Goal: Task Accomplishment & Management: Complete application form

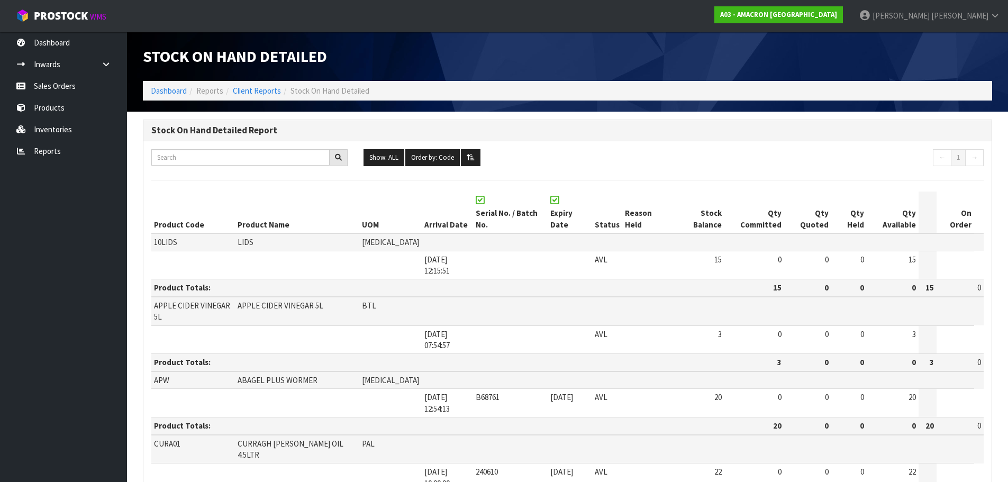
click at [66, 80] on link "Sales Orders" at bounding box center [63, 86] width 127 height 22
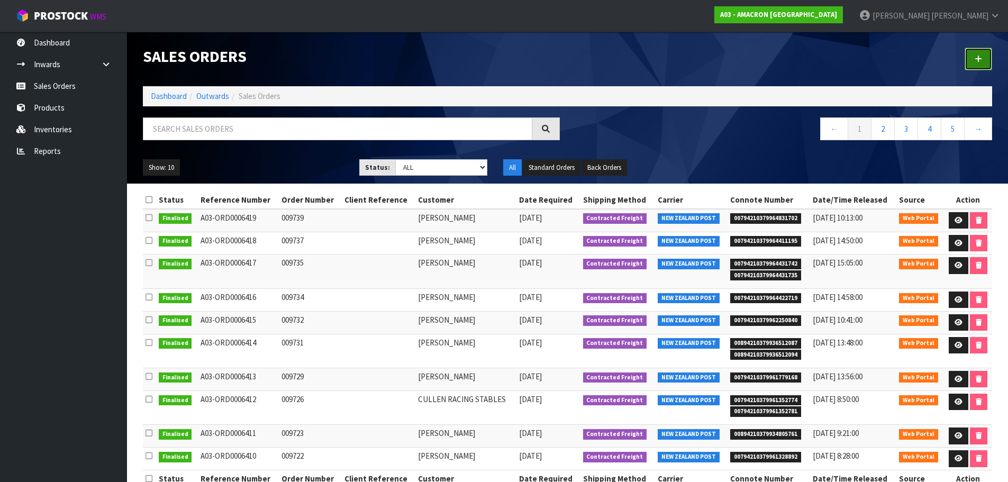
click at [974, 51] on link at bounding box center [979, 59] width 28 height 23
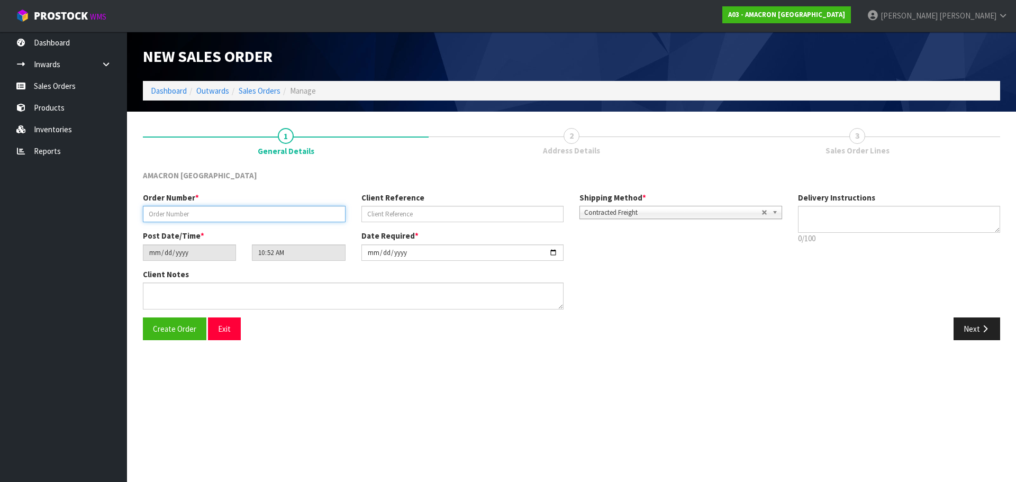
click at [227, 213] on input "text" at bounding box center [244, 214] width 203 height 16
type input "009741"
click at [962, 322] on button "Next" at bounding box center [977, 329] width 47 height 23
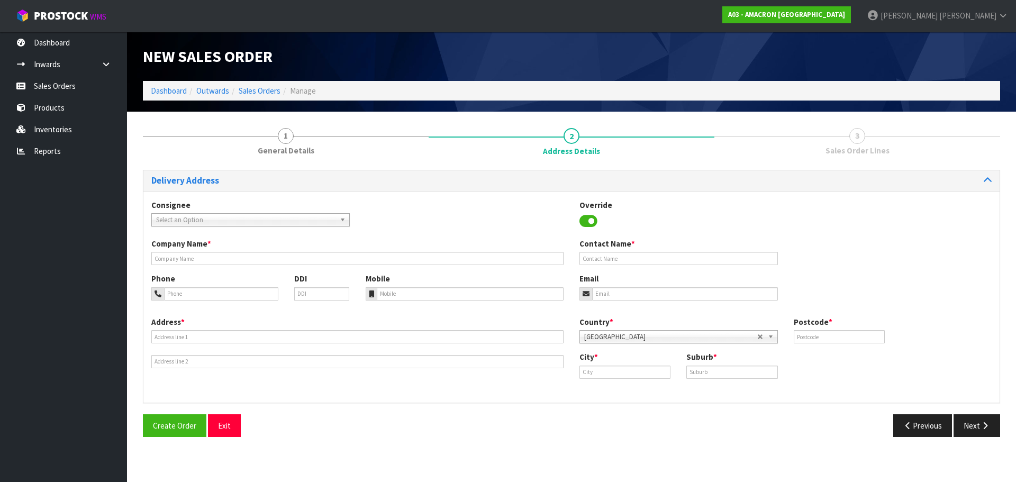
click at [195, 252] on div "Company Name *" at bounding box center [357, 251] width 428 height 27
click at [183, 255] on input "text" at bounding box center [357, 258] width 412 height 13
paste input "[PERSON_NAME]"
type input "[PERSON_NAME]"
click at [188, 296] on input "tel" at bounding box center [221, 293] width 114 height 13
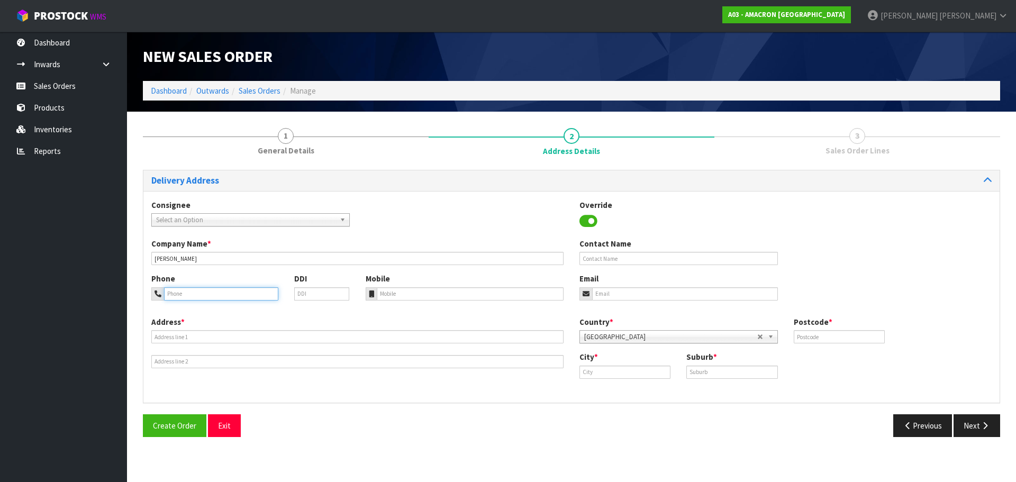
click at [270, 288] on input "tel" at bounding box center [221, 293] width 114 height 13
paste input "+ [PHONE_NUMBER]"
type input "+ [PHONE_NUMBER]"
click at [418, 298] on input "tel" at bounding box center [470, 293] width 187 height 13
paste input "+ [PHONE_NUMBER]"
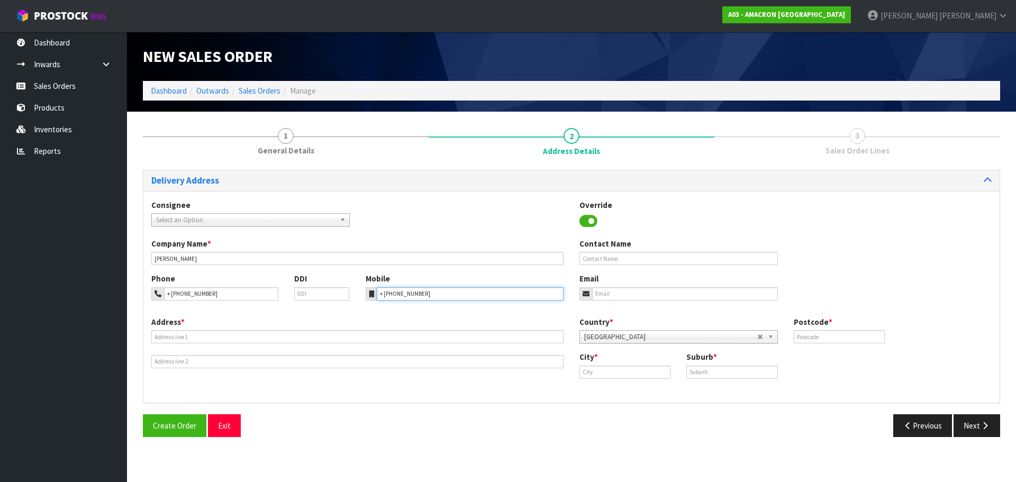
type input "+ [PHONE_NUMBER]"
click at [231, 343] on input "text" at bounding box center [357, 336] width 412 height 13
paste input "[STREET_ADDRESS][PERSON_NAME]"
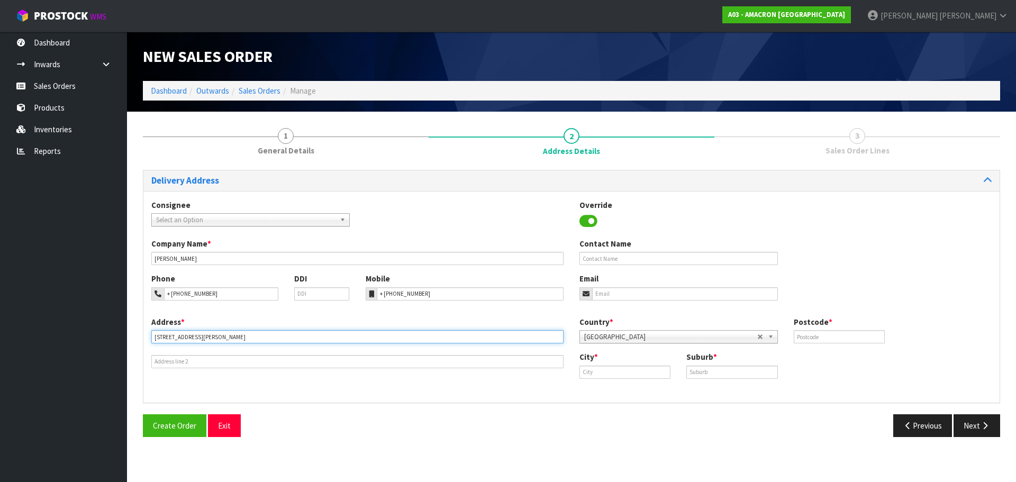
type input "[STREET_ADDRESS][PERSON_NAME]"
drag, startPoint x: 621, startPoint y: 376, endPoint x: 665, endPoint y: 458, distance: 93.0
click at [621, 377] on input "text" at bounding box center [624, 372] width 91 height 13
click at [623, 367] on input "text" at bounding box center [624, 372] width 91 height 13
paste input "[GEOGRAPHIC_DATA]"
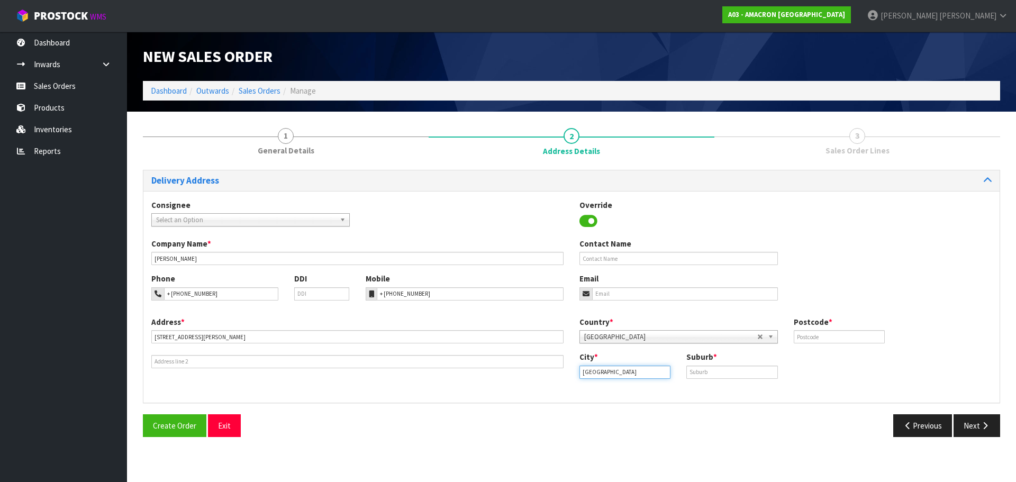
type input "[GEOGRAPHIC_DATA]"
drag, startPoint x: 747, startPoint y: 364, endPoint x: 746, endPoint y: 370, distance: 5.9
click at [747, 368] on div "Suburb *" at bounding box center [731, 364] width 107 height 27
paste input "[GEOGRAPHIC_DATA]"
click at [746, 370] on input "text" at bounding box center [731, 372] width 91 height 13
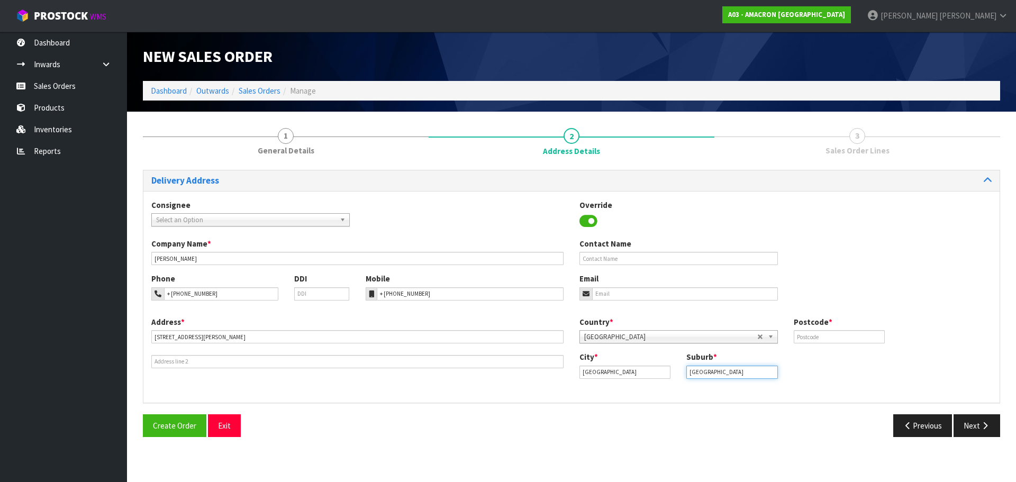
type input "[GEOGRAPHIC_DATA]"
drag, startPoint x: 790, startPoint y: 335, endPoint x: 806, endPoint y: 333, distance: 17.1
click at [792, 335] on div "Postcode *" at bounding box center [839, 329] width 107 height 27
click at [806, 333] on input "text" at bounding box center [839, 336] width 91 height 13
type input "3495"
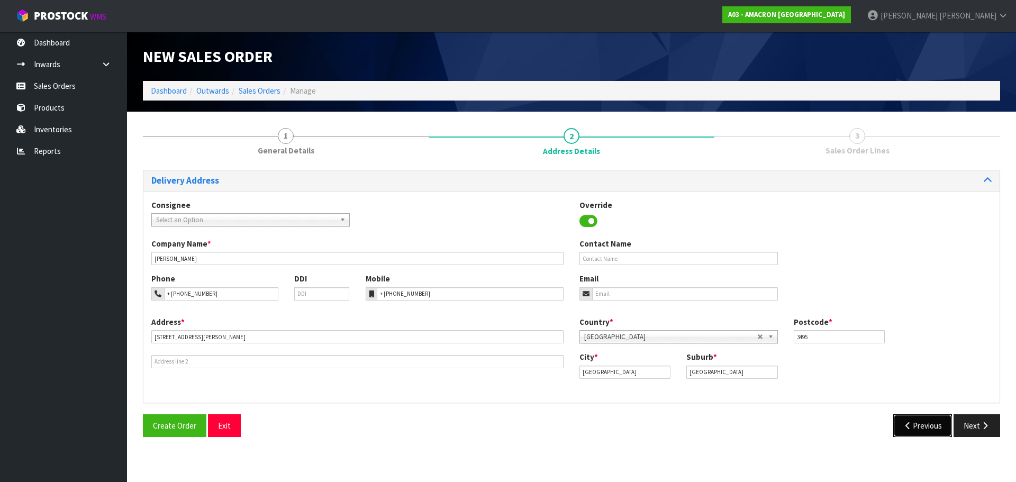
click at [914, 426] on button "Previous" at bounding box center [922, 425] width 59 height 23
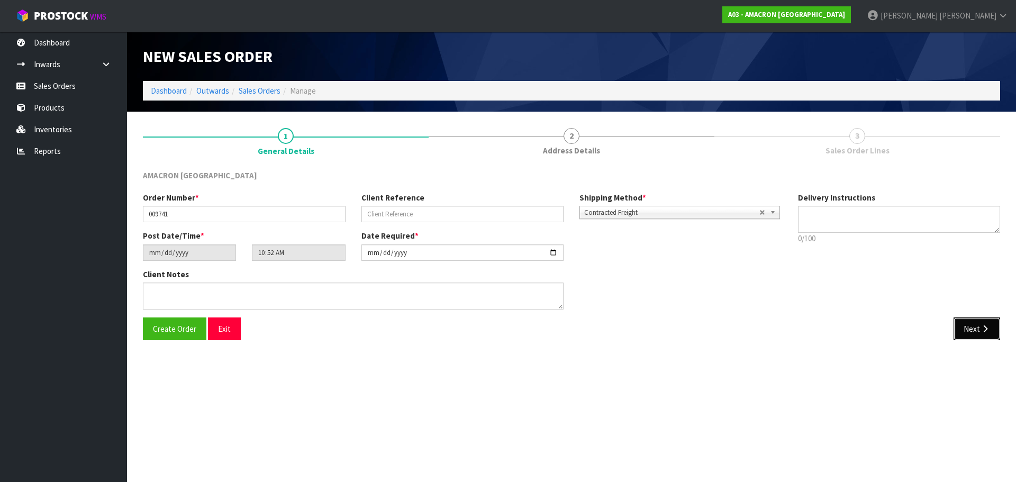
click at [965, 326] on button "Next" at bounding box center [977, 329] width 47 height 23
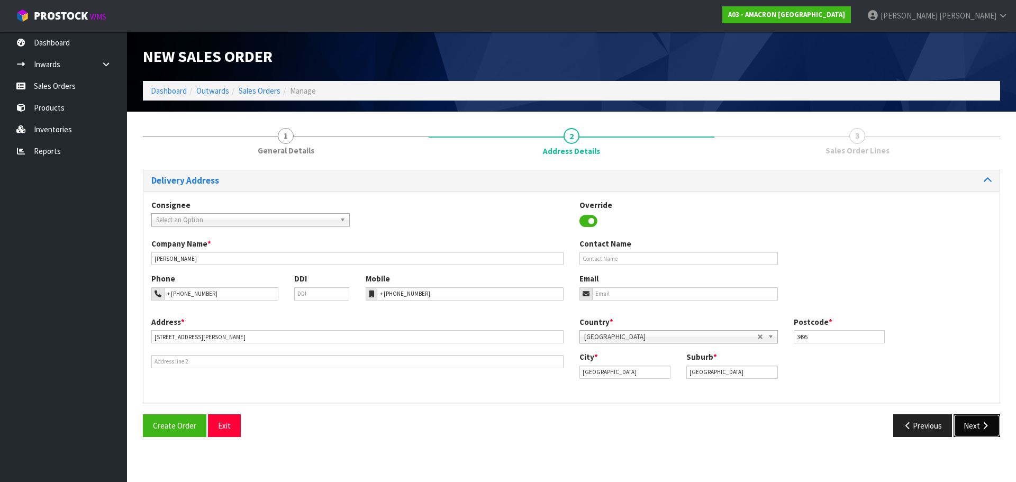
click at [972, 424] on button "Next" at bounding box center [977, 425] width 47 height 23
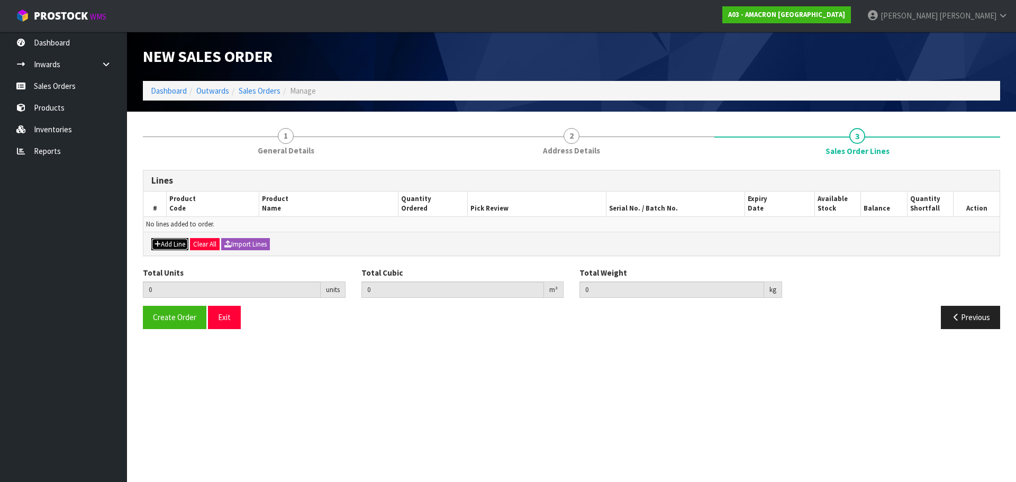
click at [165, 241] on button "Add Line" at bounding box center [169, 244] width 37 height 13
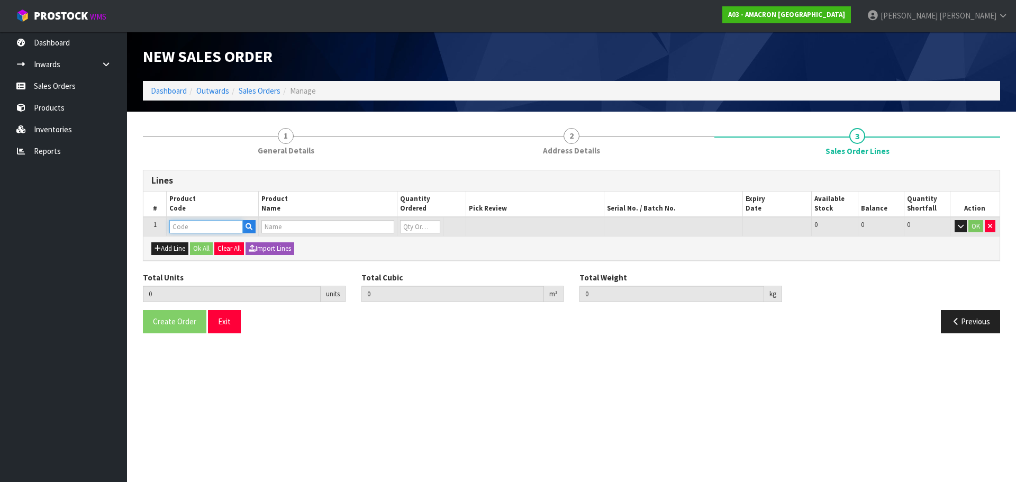
click at [215, 225] on input "text" at bounding box center [206, 226] width 74 height 13
type input "EV16"
type input "0.000000"
type input "0.000"
type input "EQUESTROLYTE POWDER 16KG"
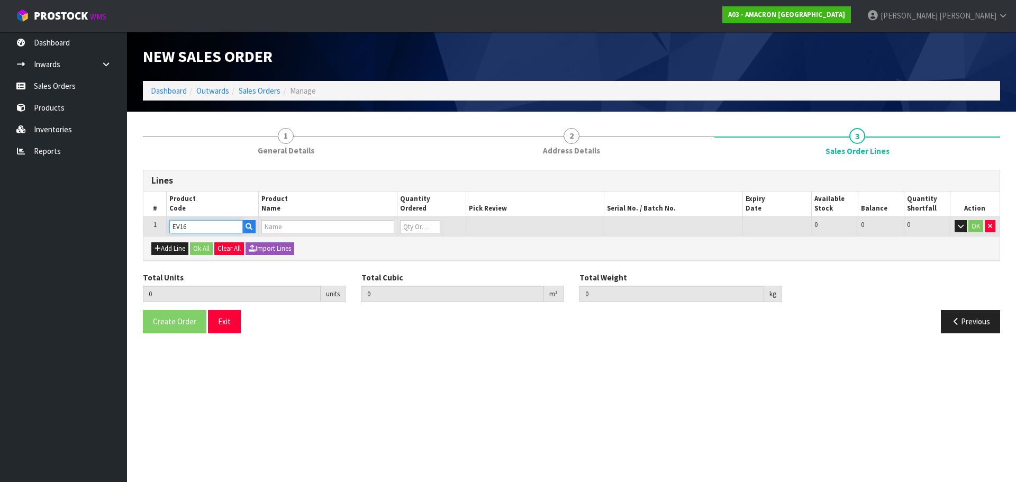
type input "0"
type input "E"
type input "PVRS"
type input "0"
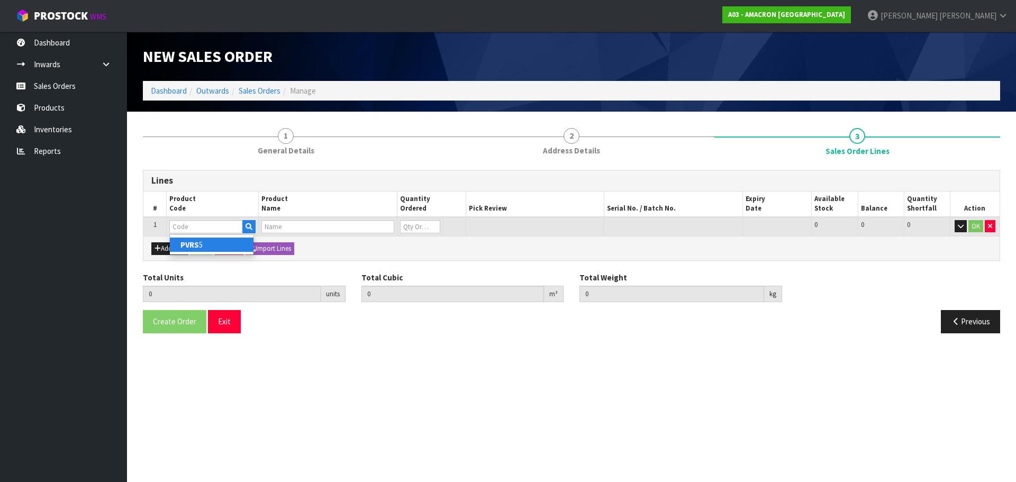
click at [244, 243] on link "PVRS 5" at bounding box center [212, 245] width 84 height 14
type input "PVRS5"
type input "0.000000"
type input "0.000"
type input "PLUSVITAL RACING SYRUP 5L"
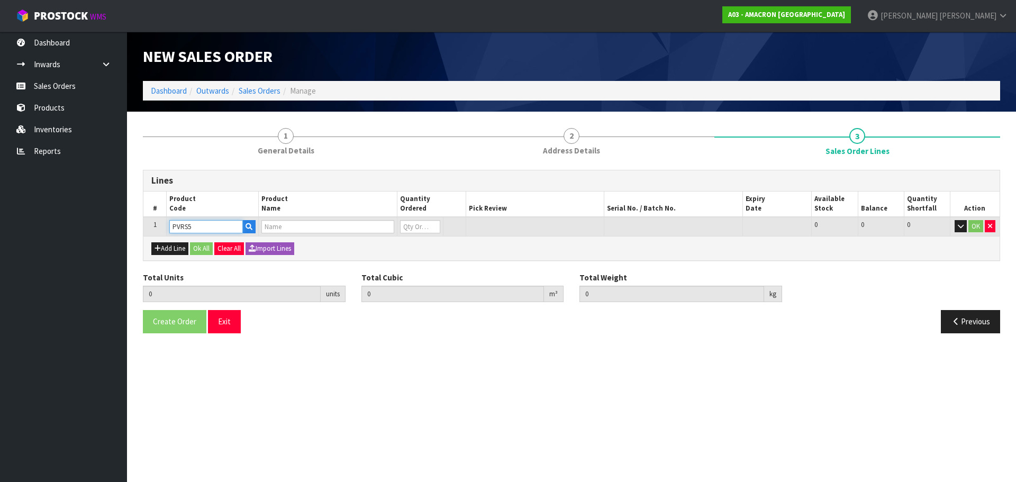
type input "0"
click at [410, 222] on input "0" at bounding box center [420, 226] width 40 height 13
type input "0"
type input "2"
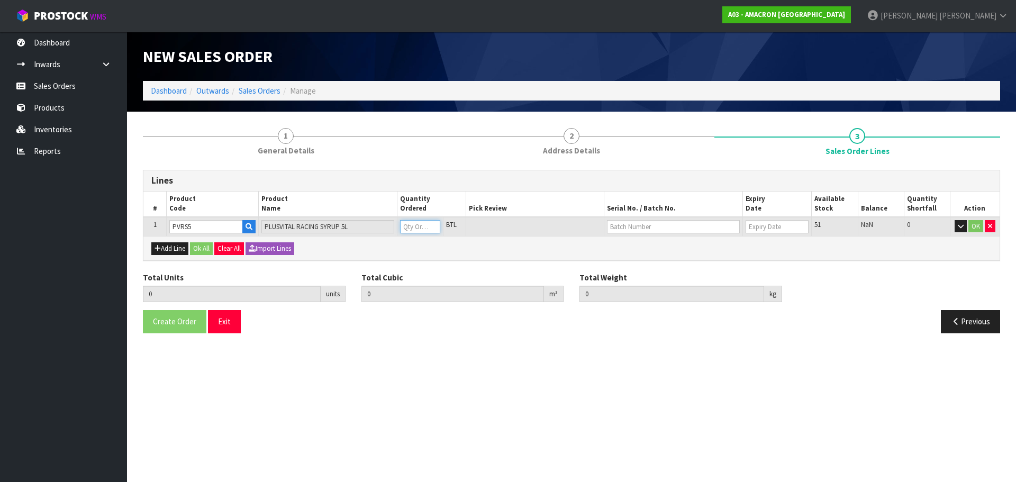
type input "0.01914"
type input "13"
type input "2"
click at [976, 228] on button "OK" at bounding box center [975, 226] width 15 height 13
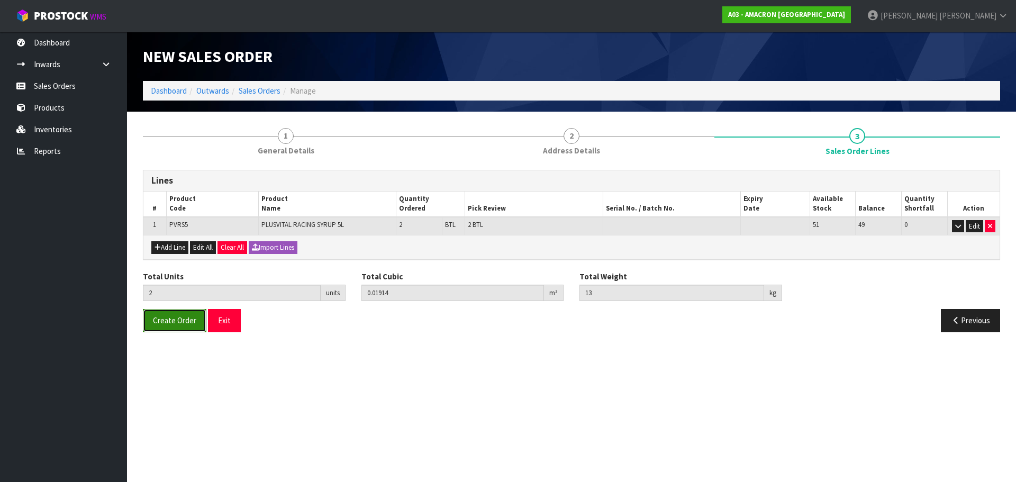
click at [169, 325] on span "Create Order" at bounding box center [174, 320] width 43 height 10
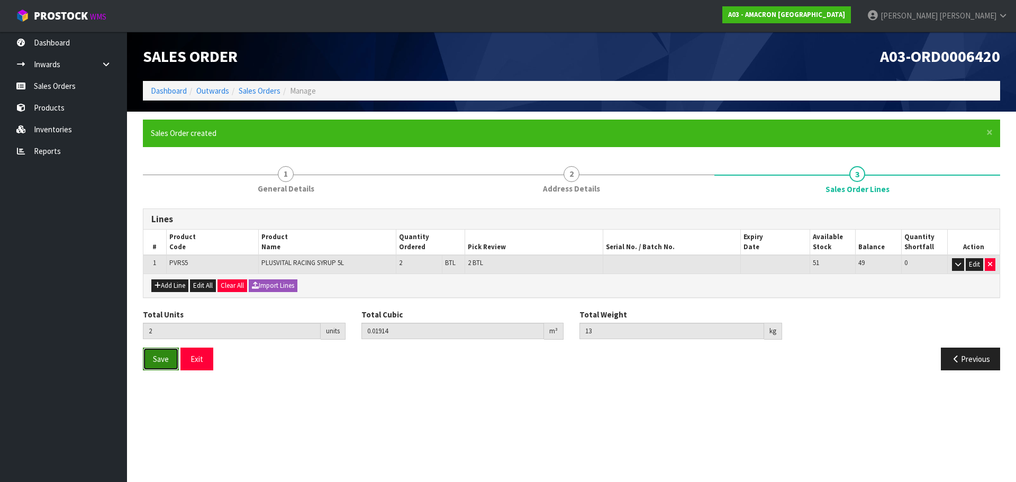
click at [156, 363] on span "Save" at bounding box center [161, 359] width 16 height 10
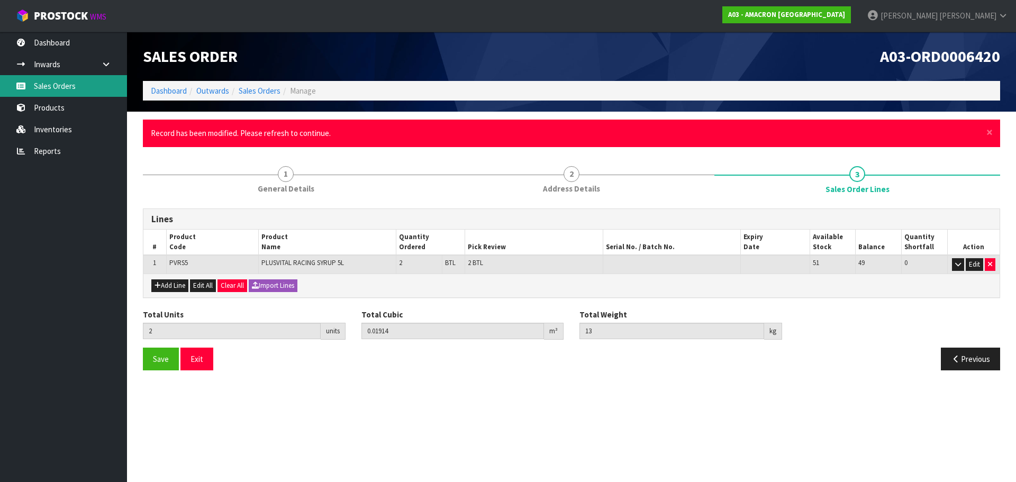
click at [56, 84] on link "Sales Orders" at bounding box center [63, 86] width 127 height 22
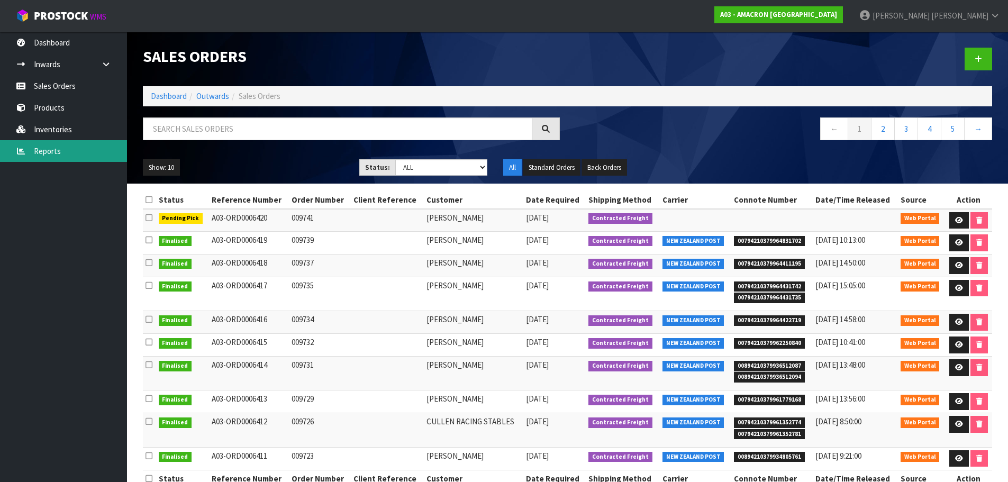
click at [81, 151] on link "Reports" at bounding box center [63, 151] width 127 height 22
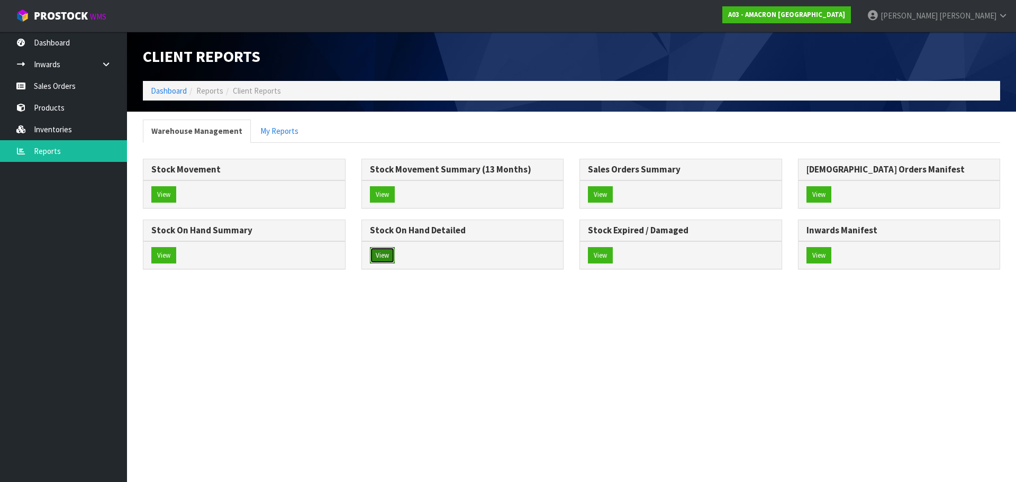
click at [393, 260] on button "View" at bounding box center [382, 255] width 25 height 17
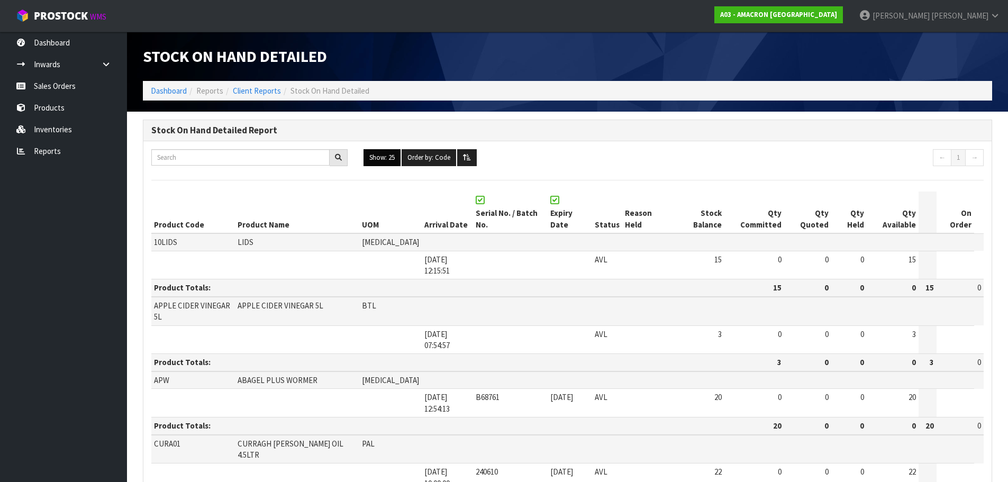
click at [386, 150] on button "Show: 25" at bounding box center [382, 157] width 37 height 17
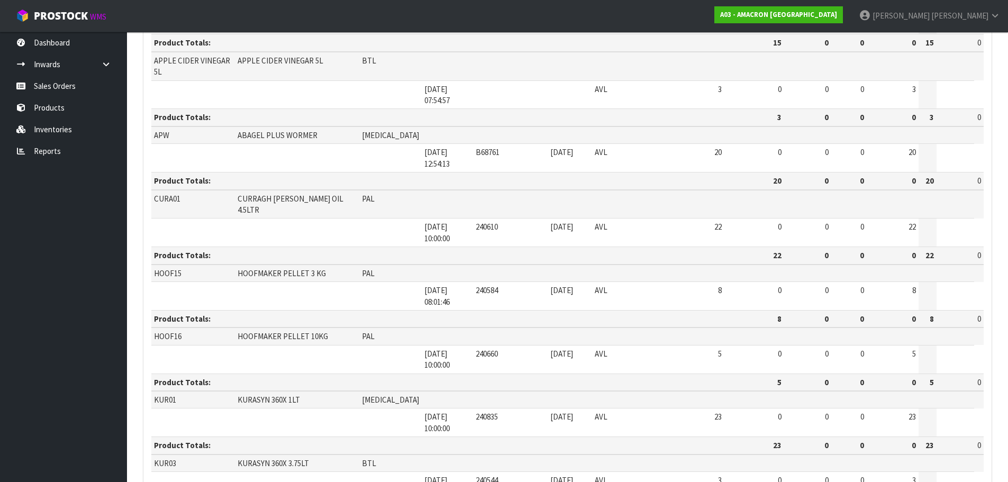
scroll to position [194, 0]
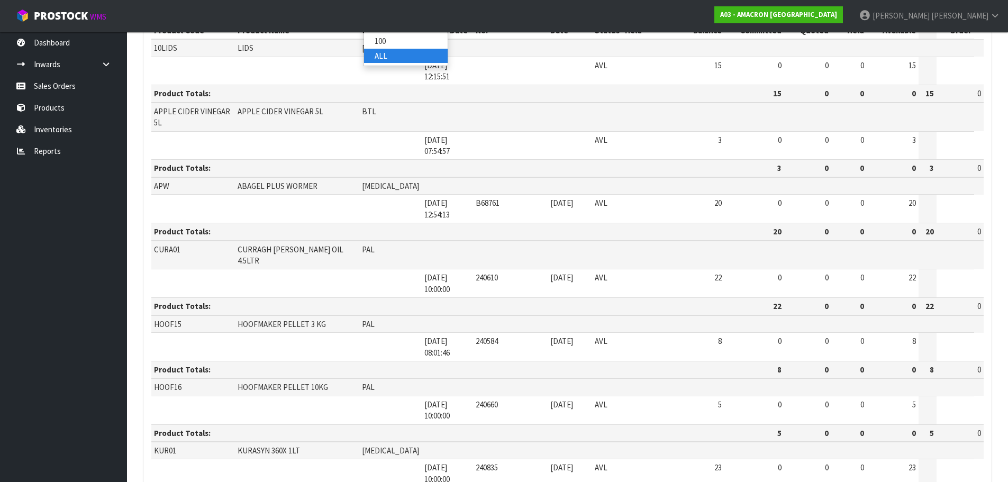
click at [384, 56] on link "ALL" at bounding box center [406, 56] width 84 height 14
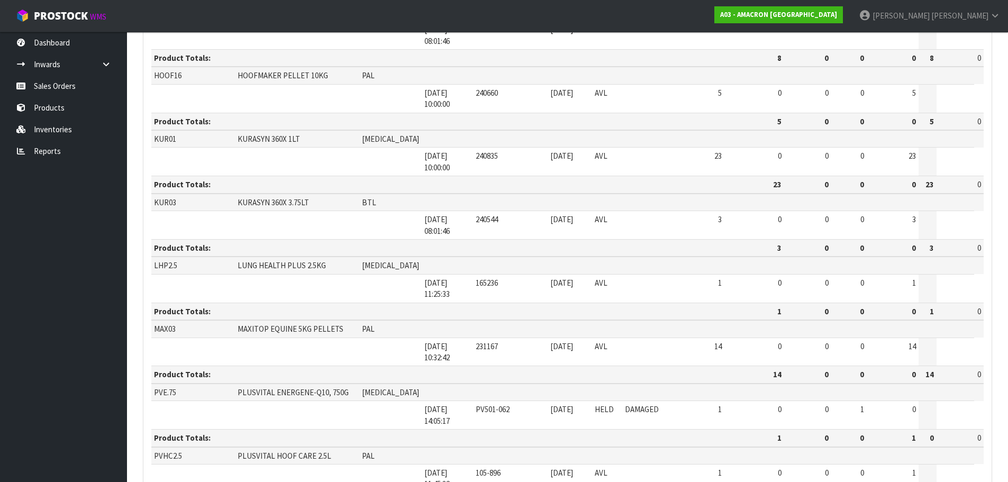
scroll to position [312, 0]
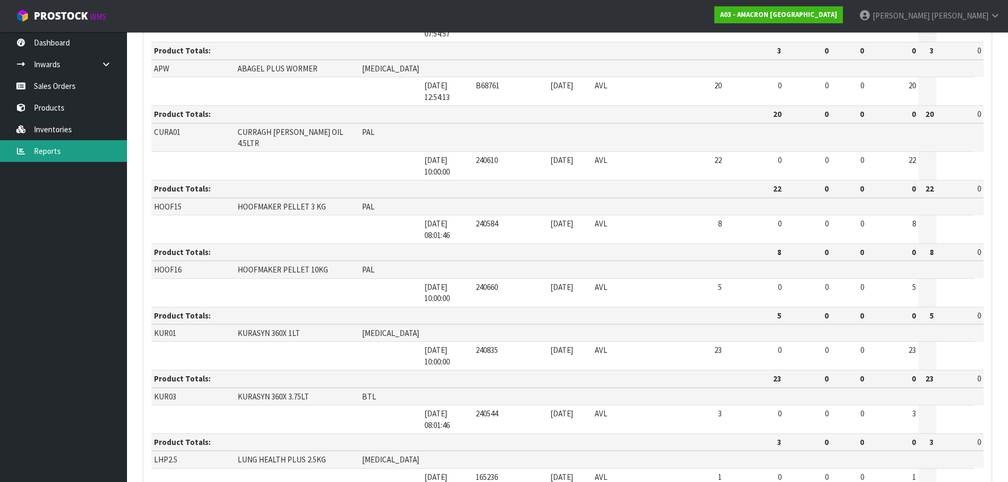
click at [40, 149] on link "Reports" at bounding box center [63, 151] width 127 height 22
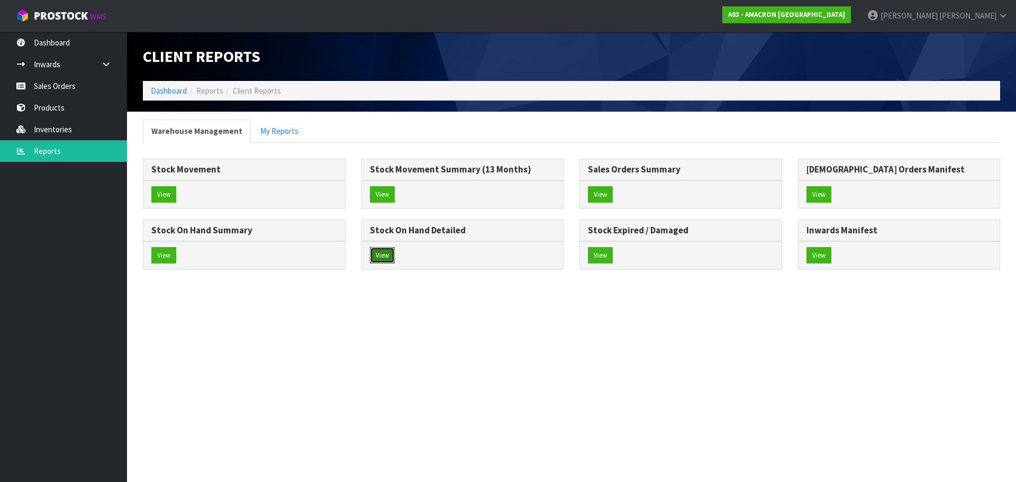
click at [382, 250] on button "View" at bounding box center [382, 255] width 25 height 17
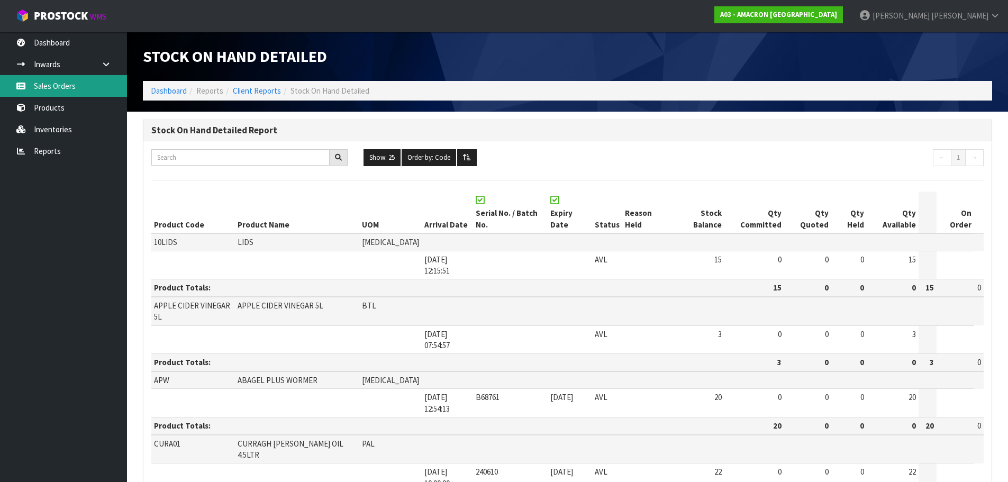
click at [83, 82] on link "Sales Orders" at bounding box center [63, 86] width 127 height 22
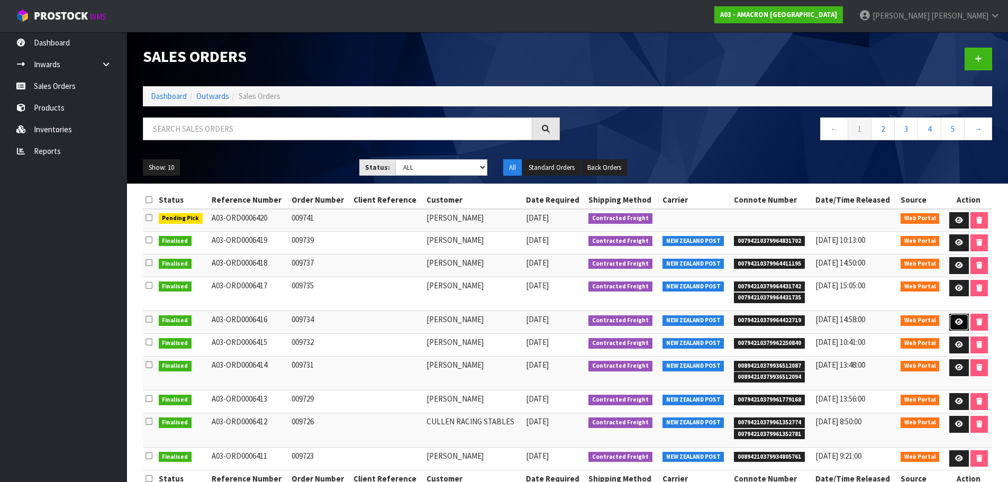
click at [959, 321] on icon at bounding box center [959, 322] width 8 height 7
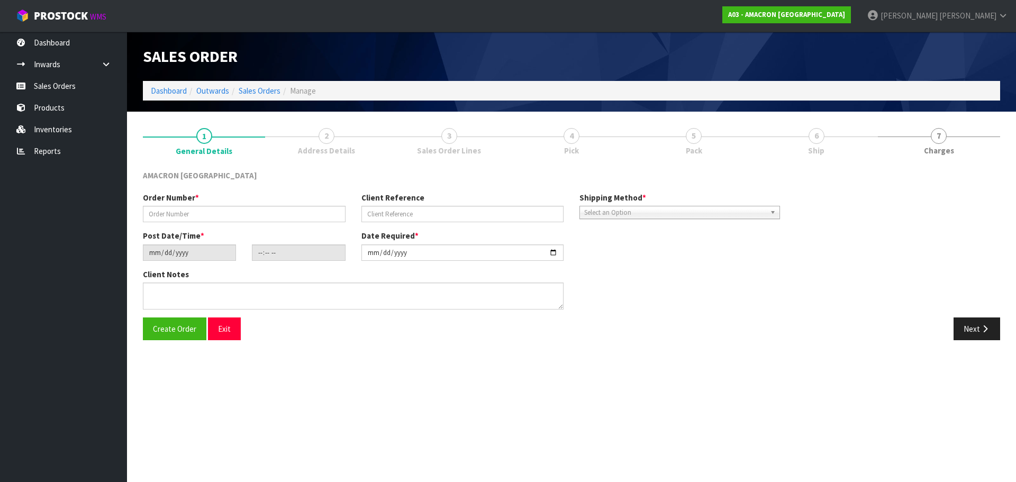
type input "009734"
type input "[DATE]"
type input "10:13:00.000"
type input "[DATE]"
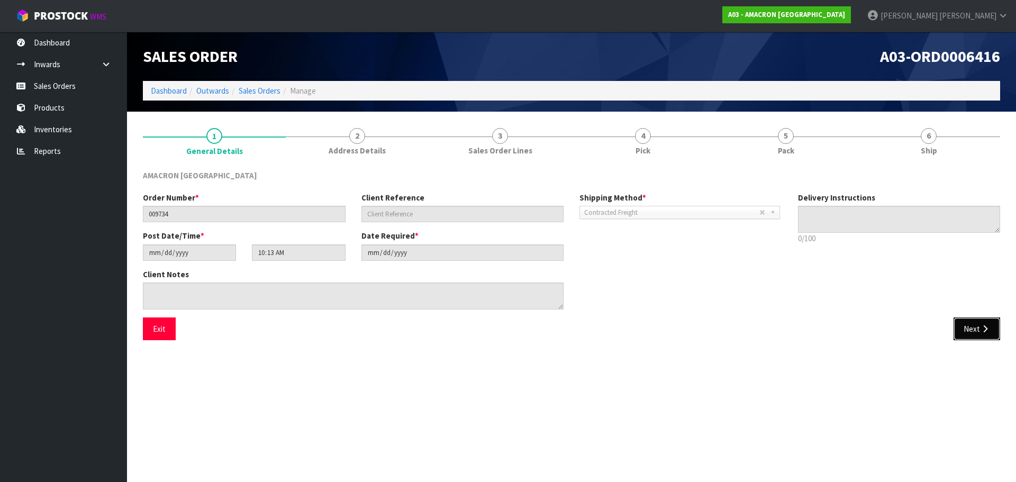
click at [981, 327] on icon "button" at bounding box center [985, 329] width 10 height 8
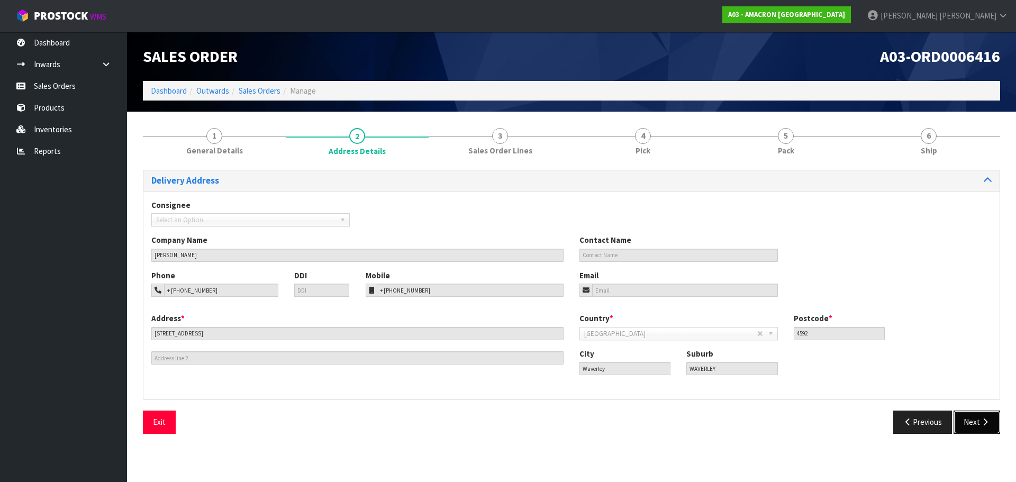
click at [986, 415] on button "Next" at bounding box center [977, 422] width 47 height 23
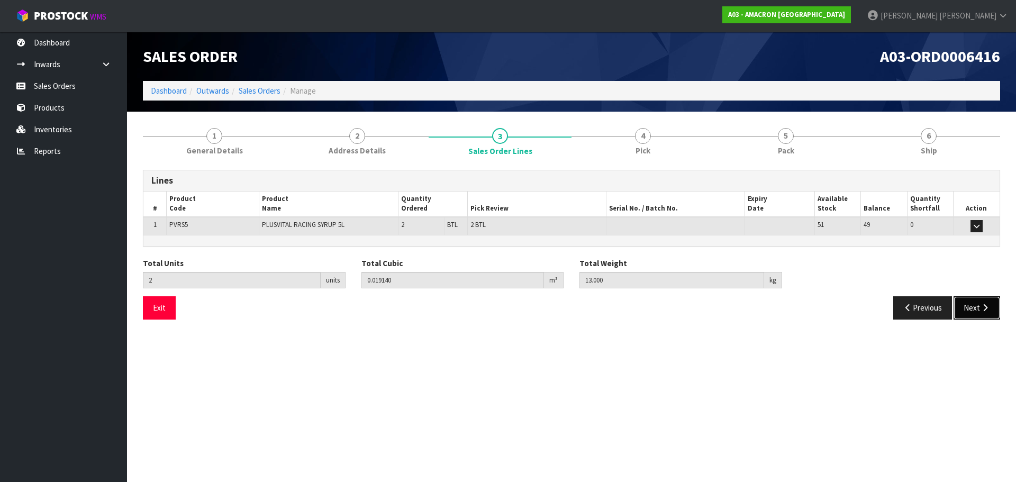
click at [982, 309] on icon "button" at bounding box center [985, 308] width 10 height 8
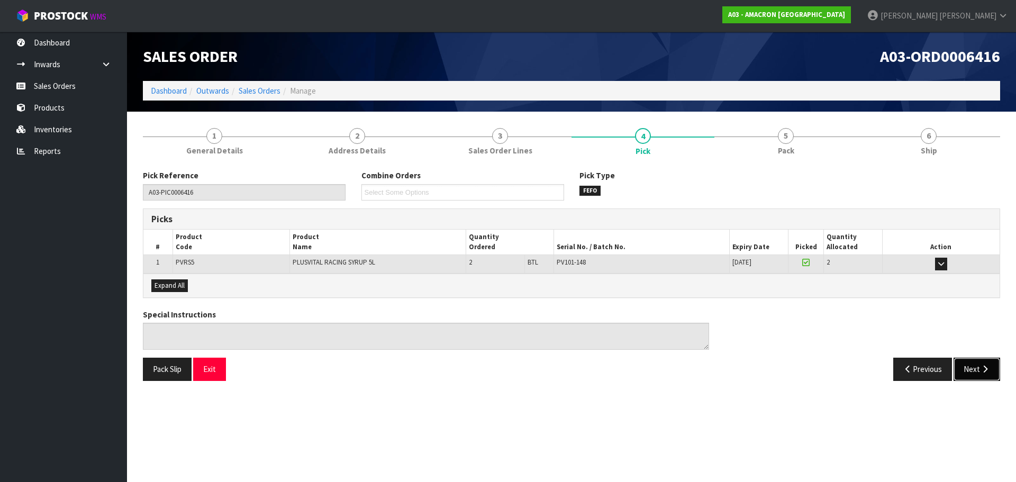
drag, startPoint x: 971, startPoint y: 361, endPoint x: 961, endPoint y: 359, distance: 10.2
click at [970, 361] on button "Next" at bounding box center [977, 369] width 47 height 23
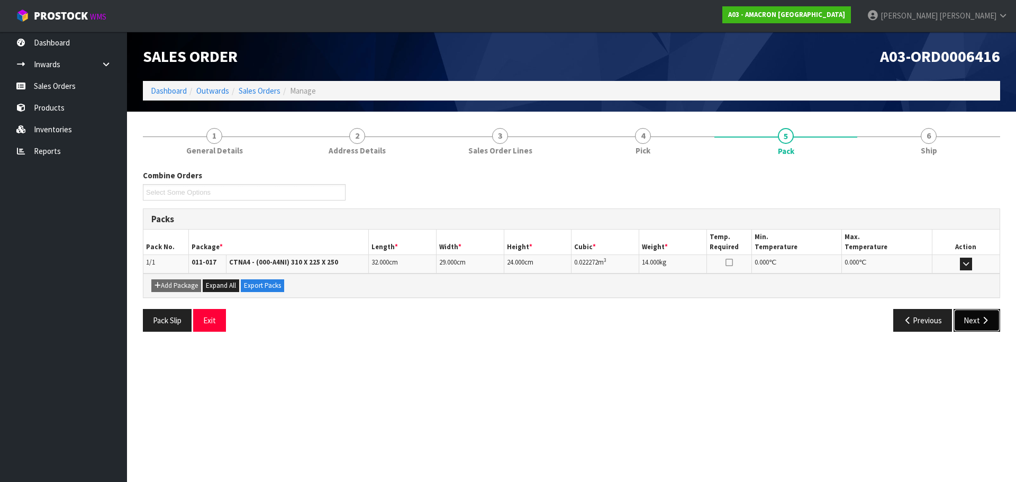
click at [993, 327] on button "Next" at bounding box center [977, 320] width 47 height 23
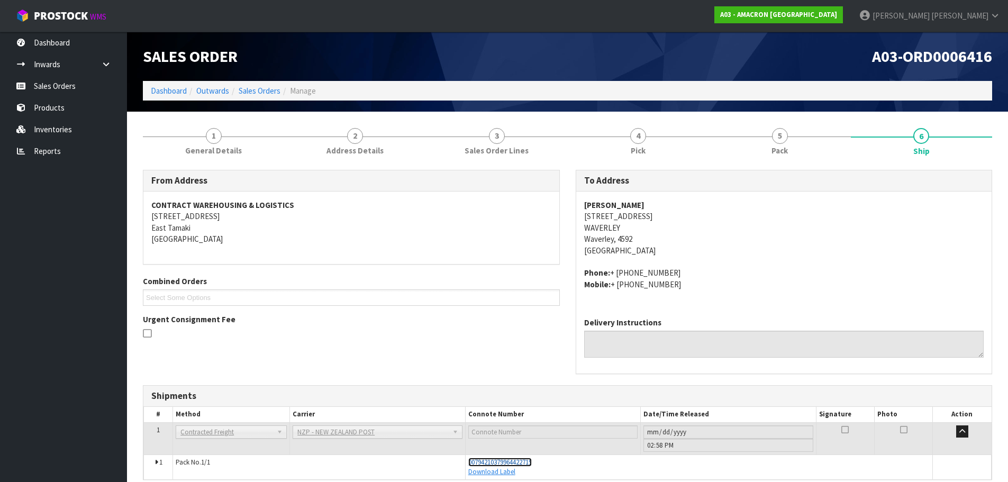
click at [501, 466] on span "00794210379964422719" at bounding box center [500, 462] width 64 height 9
